Goal: Task Accomplishment & Management: Manage account settings

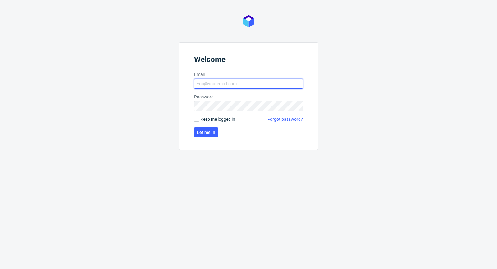
type input "[PERSON_NAME][EMAIL_ADDRESS][PERSON_NAME][DOMAIN_NAME]"
click at [203, 120] on span "Keep me logged in" at bounding box center [218, 119] width 35 height 6
click at [199, 120] on input "Keep me logged in" at bounding box center [196, 119] width 5 height 5
checkbox input "true"
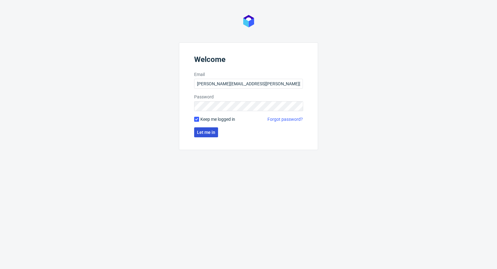
click at [203, 132] on span "Let me in" at bounding box center [206, 132] width 18 height 4
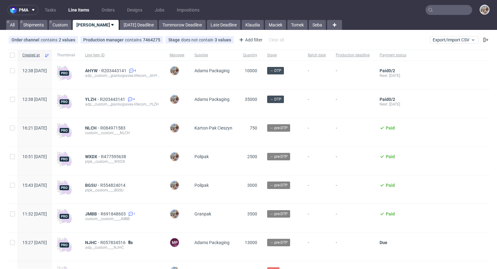
click at [445, 14] on input "text" at bounding box center [449, 10] width 47 height 10
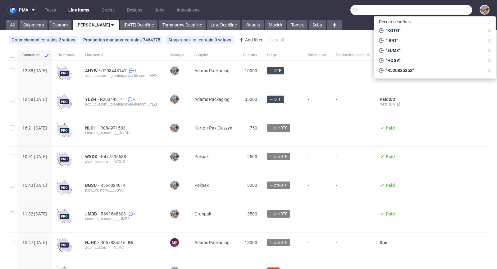
paste input "WBZG"
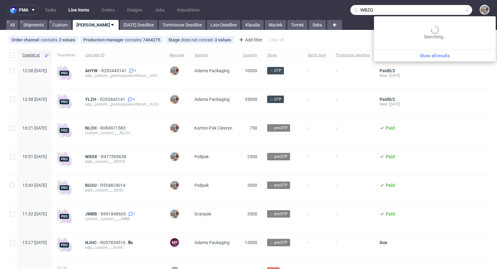
type input "WBZG"
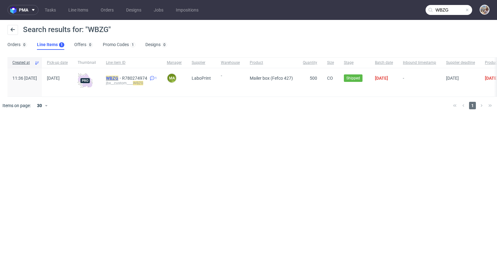
click at [118, 76] on mark "WBZG" at bounding box center [112, 78] width 12 height 5
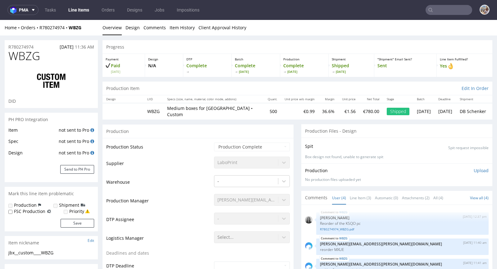
select select "in_progress"
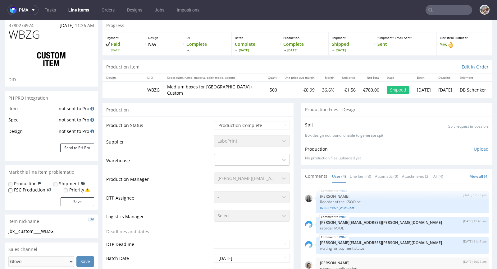
scroll to position [117, 0]
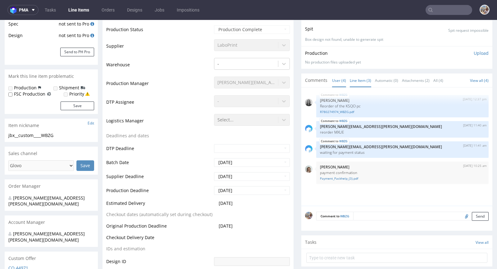
click at [357, 74] on link "Line Item (3)" at bounding box center [360, 80] width 21 height 13
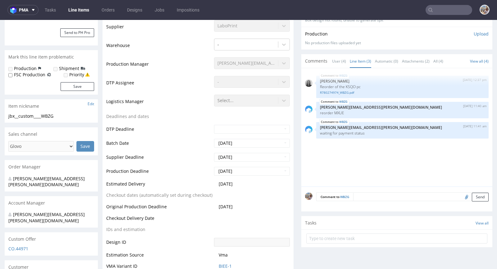
scroll to position [81, 0]
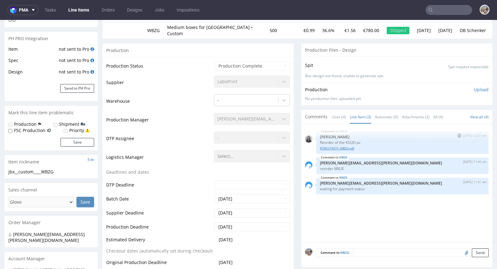
click at [343, 146] on link "R780274974_WBZG.pdf" at bounding box center [402, 148] width 165 height 5
drag, startPoint x: 339, startPoint y: 162, endPoint x: 330, endPoint y: 161, distance: 9.7
click at [330, 166] on p "reorder MXUE" at bounding box center [402, 168] width 165 height 5
copy p "MXUE"
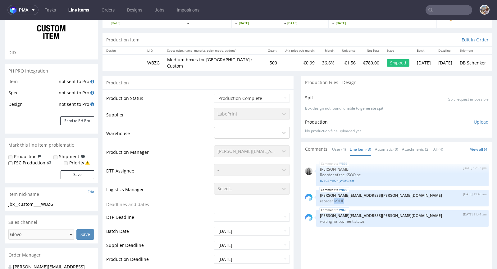
scroll to position [19, 0]
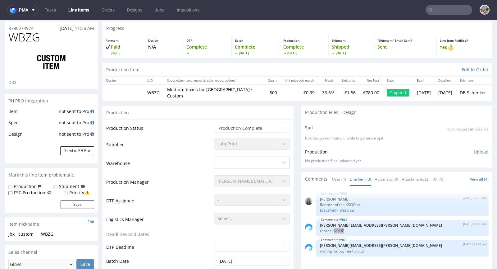
click at [439, 12] on input "text" at bounding box center [449, 10] width 47 height 10
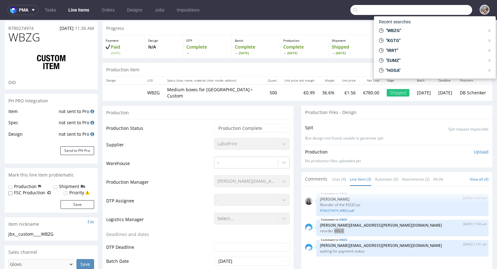
paste input "MXUE"
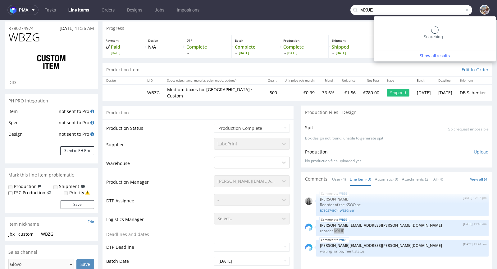
type input "MXUE"
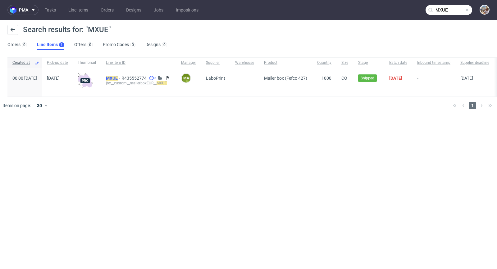
click at [118, 80] on mark "MXUE" at bounding box center [112, 78] width 12 height 5
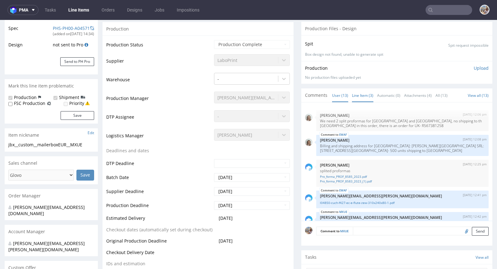
click at [357, 97] on link "Line Item (3)" at bounding box center [362, 95] width 21 height 13
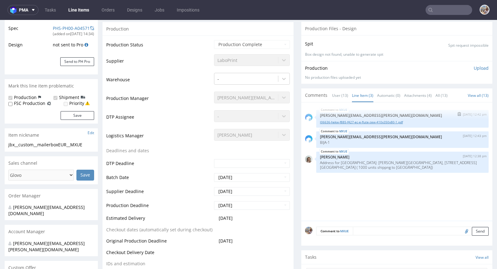
click at [366, 121] on link "l06636-hekw-f885-f427-ec-e-flute-zew-410x350x80-1.pdf" at bounding box center [402, 122] width 165 height 5
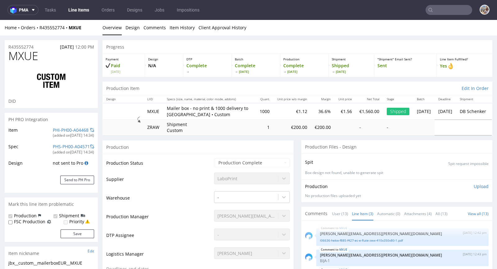
type input "MXUE"
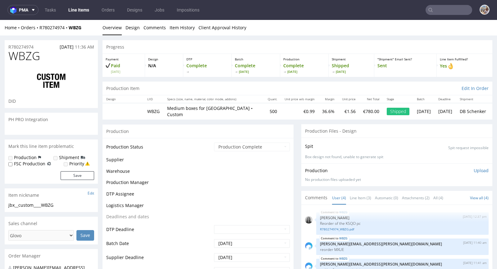
select select "in_progress"
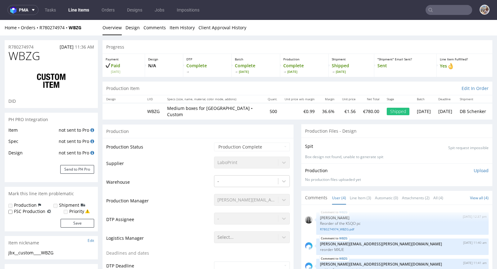
type input "525"
